Goal: Register for event/course

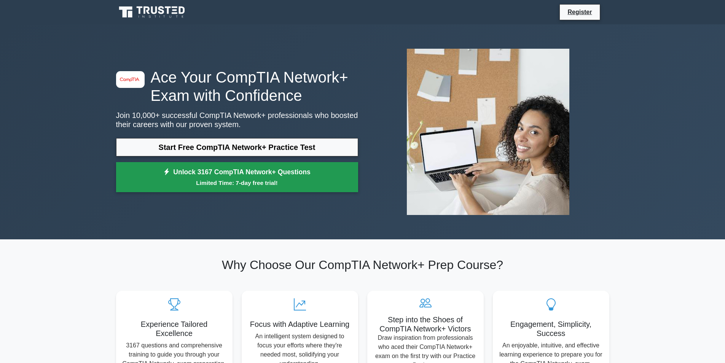
click at [210, 165] on link "Unlock 3167 CompTIA Network+ Questions Limited Time: 7-day free trial!" at bounding box center [237, 177] width 242 height 30
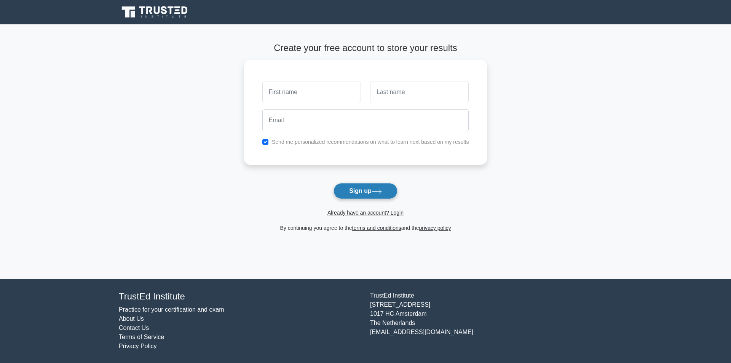
click at [382, 191] on icon at bounding box center [377, 192] width 10 height 4
click at [368, 198] on button "Sign up" at bounding box center [365, 191] width 64 height 16
click at [346, 185] on button "Sign up" at bounding box center [365, 191] width 64 height 16
